Goal: Find specific page/section: Find specific page/section

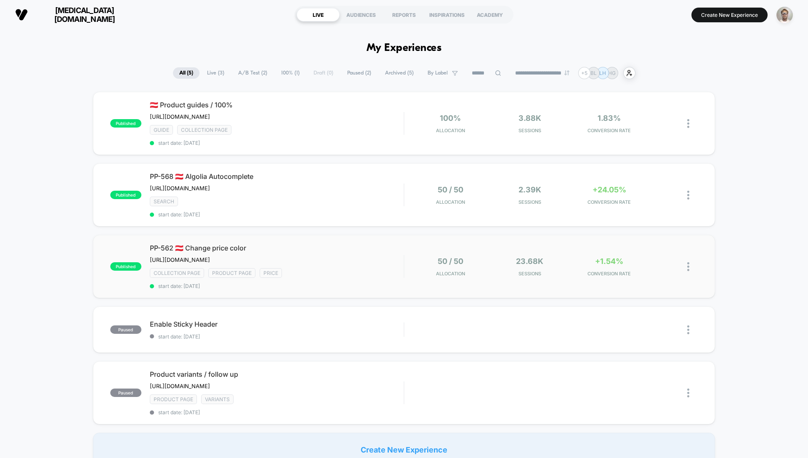
click at [434, 298] on div "published PP-562 🇦🇹 Change price color [URL][DOMAIN_NAME] Click to edit experie…" at bounding box center [404, 266] width 622 height 63
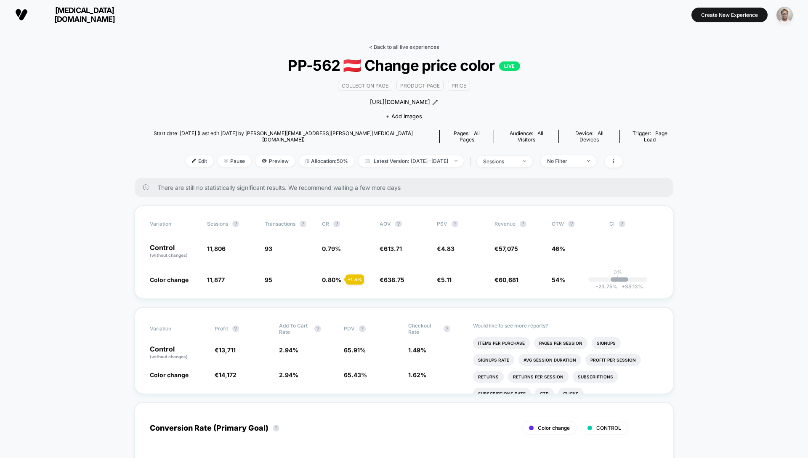
click at [407, 47] on link "< Back to all live experiences" at bounding box center [404, 47] width 70 height 6
